Goal: Task Accomplishment & Management: Manage account settings

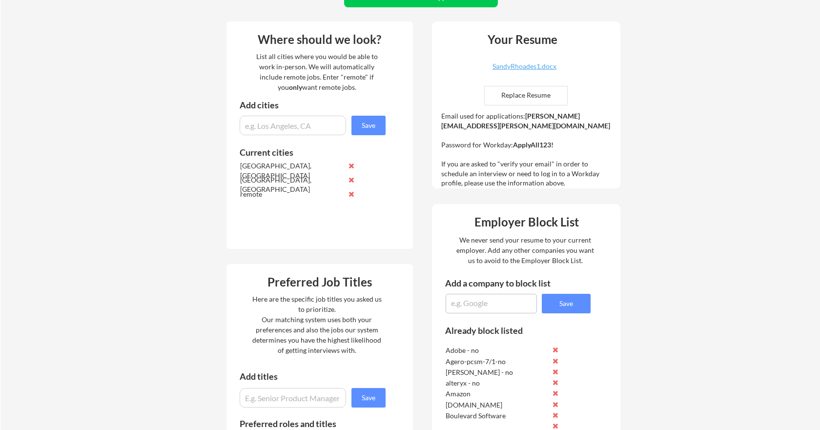
scroll to position [303, 0]
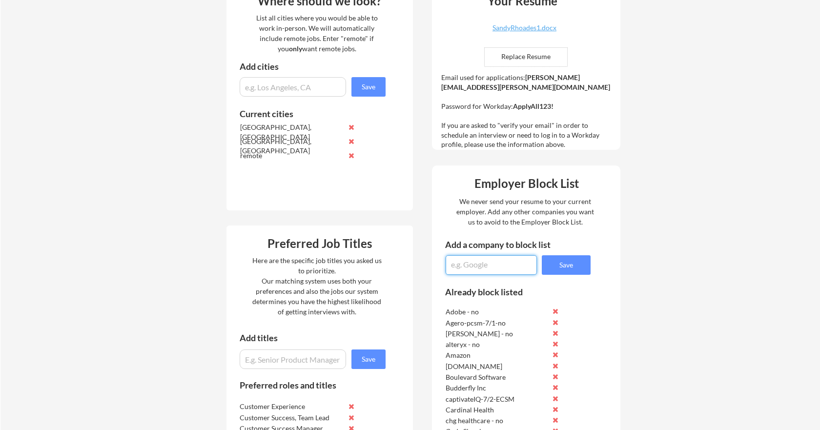
click at [457, 264] on textarea at bounding box center [490, 265] width 91 height 20
type textarea "Iterable-8/12-SSCSM"
click at [570, 264] on button "Save" at bounding box center [566, 265] width 49 height 20
click at [471, 262] on textarea at bounding box center [490, 265] width 91 height 20
type textarea "Donorbox-8/11-ECSM"
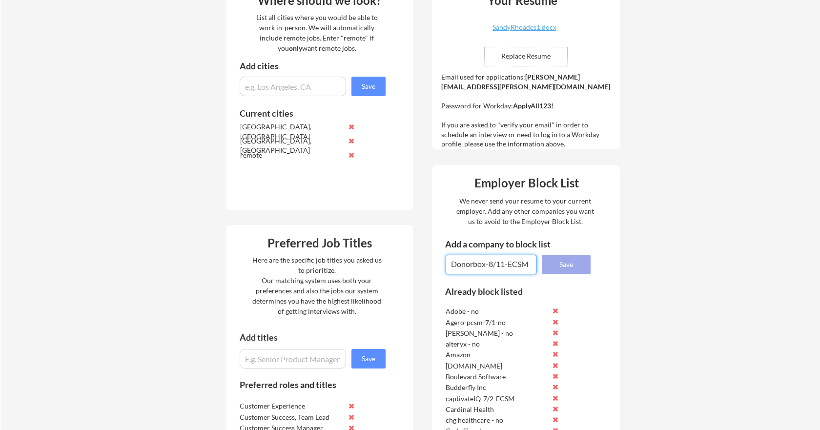
click at [569, 263] on button "Save" at bounding box center [566, 265] width 49 height 20
click at [456, 263] on textarea at bounding box center [490, 265] width 91 height 20
click at [521, 265] on textarea "Supplier.io-/8/11-" at bounding box center [490, 265] width 91 height 20
type textarea "Supplier.io-/8/11-CSM"
click at [564, 265] on button "Save" at bounding box center [566, 265] width 49 height 20
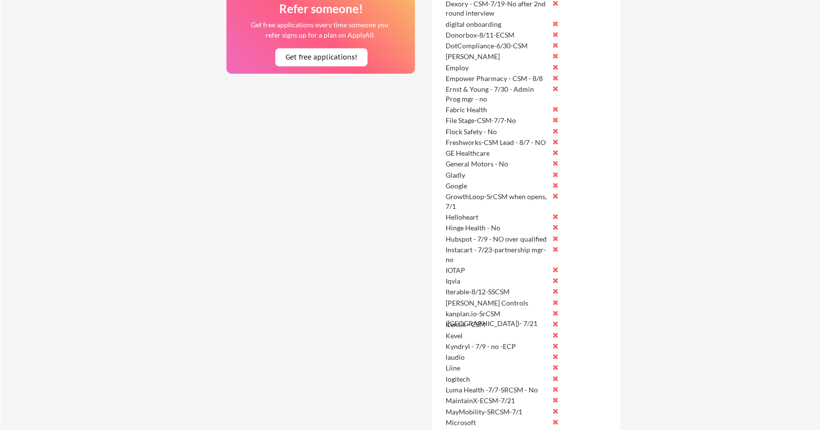
scroll to position [955, 0]
